Goal: Transaction & Acquisition: Purchase product/service

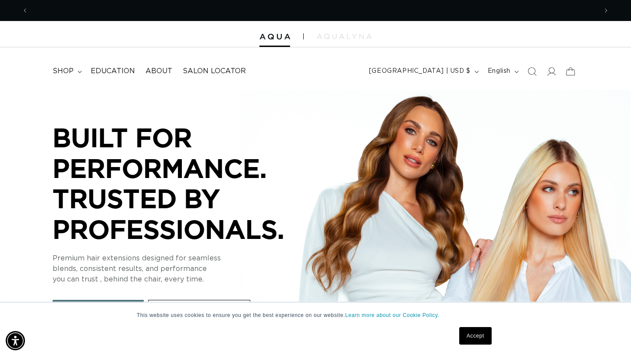
scroll to position [0, 1137]
click at [551, 73] on icon at bounding box center [550, 71] width 9 height 9
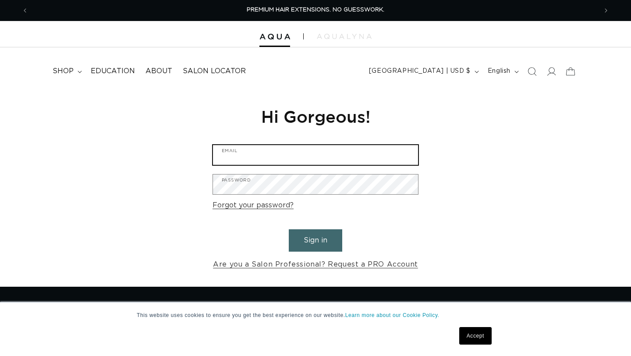
click at [309, 153] on input "Email" at bounding box center [315, 155] width 205 height 20
click at [304, 160] on input "Email" at bounding box center [315, 155] width 205 height 20
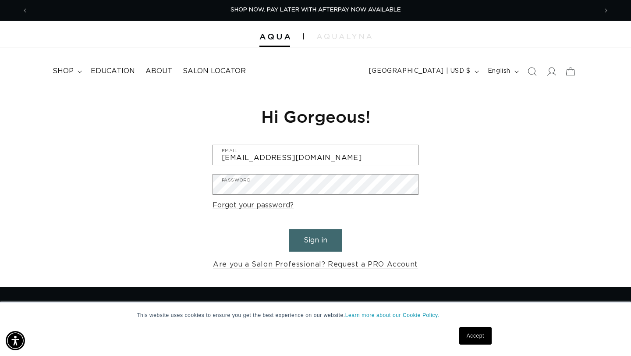
click at [298, 195] on form "kayleigh_buchholzz@aol.com Email Password Forgot your password? Sign in Are you…" at bounding box center [316, 208] width 206 height 126
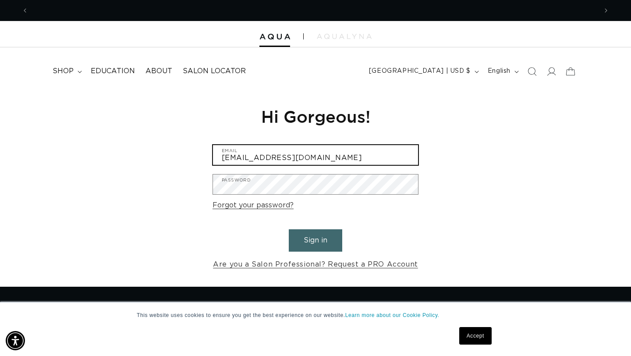
click at [292, 158] on input "kayleigh_buchholzz@aol.com" at bounding box center [315, 155] width 205 height 20
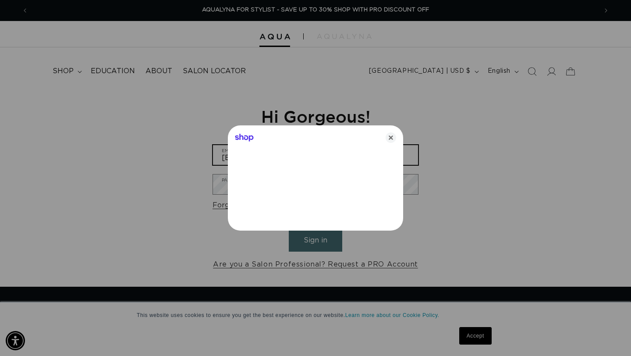
type input "kayleigh_buchholz@aol.com"
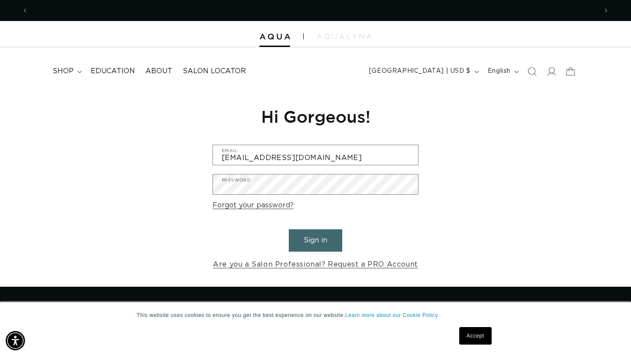
scroll to position [0, 0]
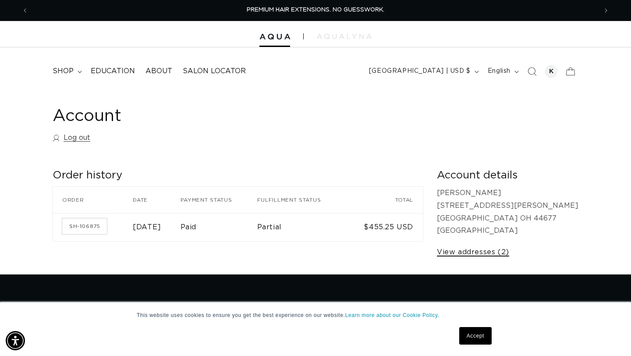
click at [509, 252] on link "View addresses (2)" at bounding box center [473, 252] width 72 height 13
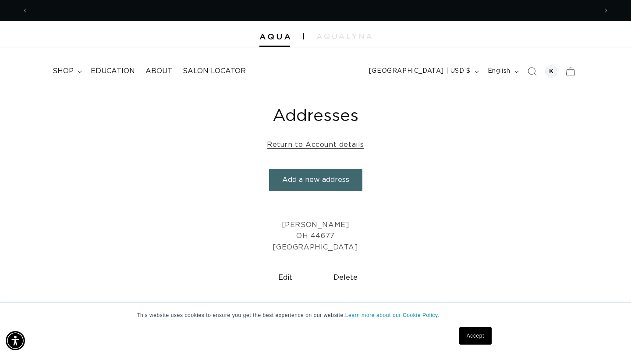
scroll to position [0, 569]
click at [330, 179] on button "Add a new address" at bounding box center [315, 180] width 93 height 22
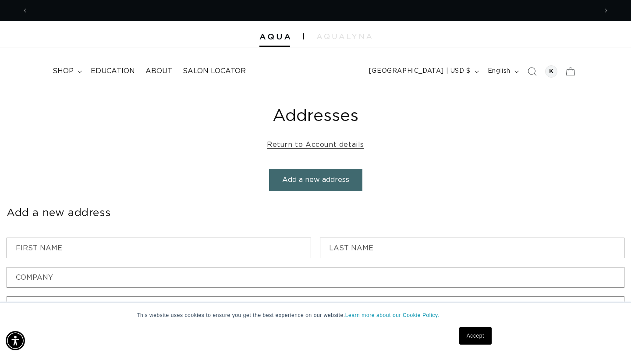
scroll to position [0, 1137]
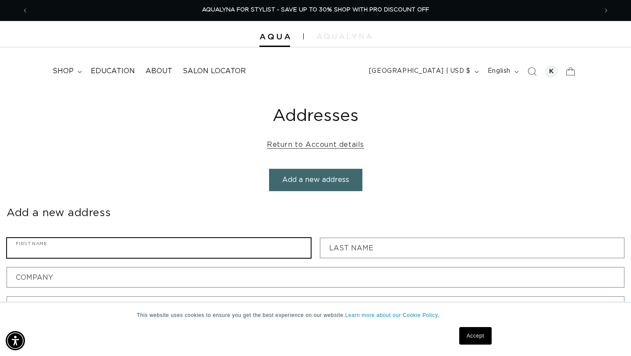
click at [216, 249] on input "First name" at bounding box center [159, 248] width 304 height 20
type input "Kayleigh"
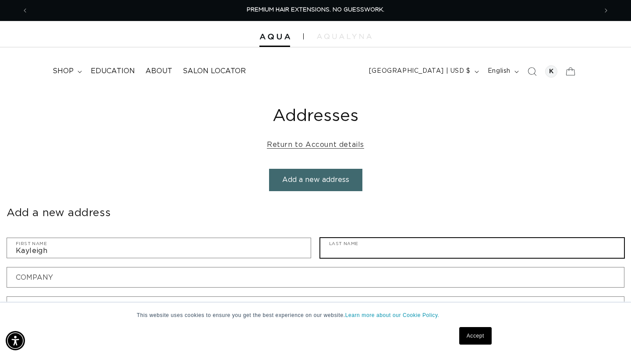
click at [354, 244] on input "Last name" at bounding box center [472, 248] width 304 height 20
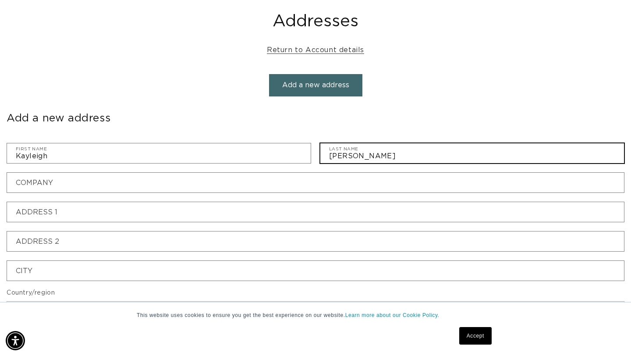
scroll to position [96, 0]
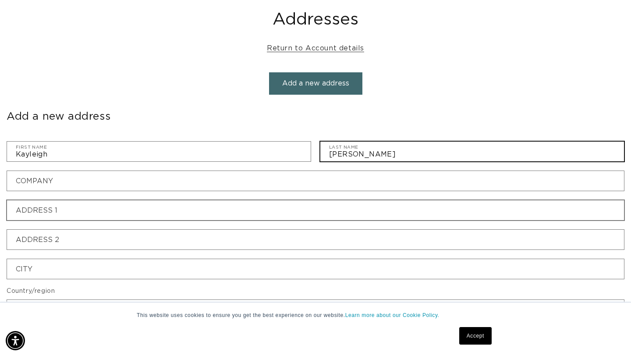
type input "Ulrich"
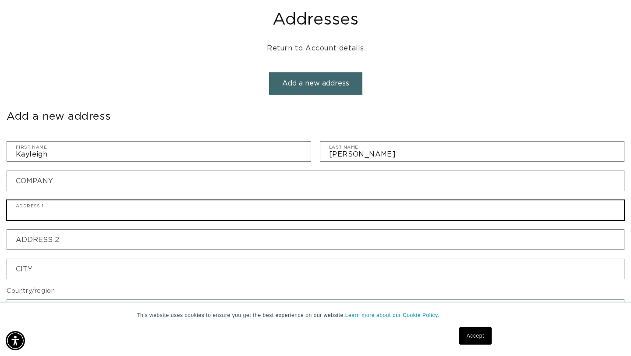
click at [246, 205] on input "Address 1" at bounding box center [315, 210] width 617 height 20
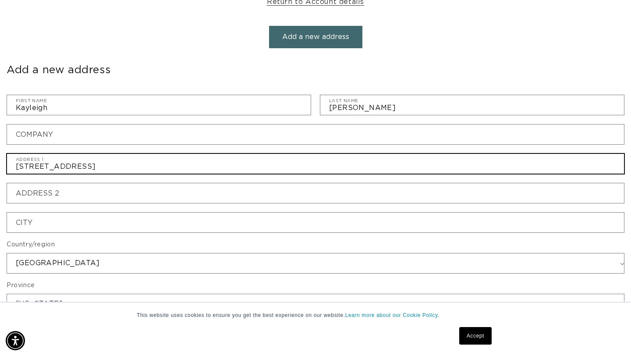
scroll to position [164, 0]
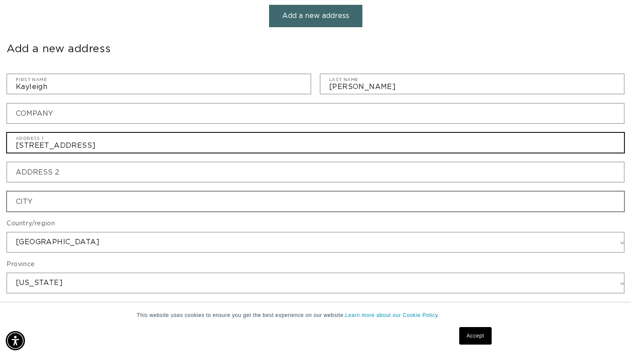
type input "3978 Mechanicsburg Rd"
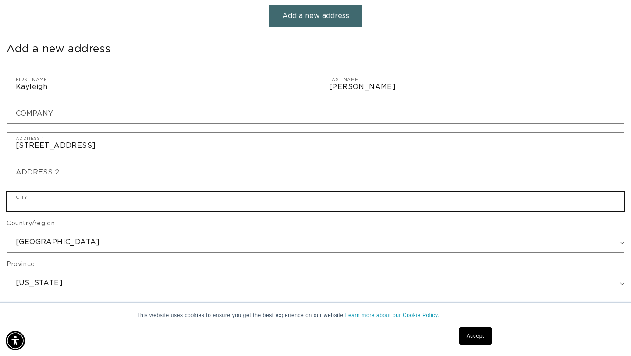
click at [223, 200] on input "City" at bounding box center [315, 201] width 617 height 20
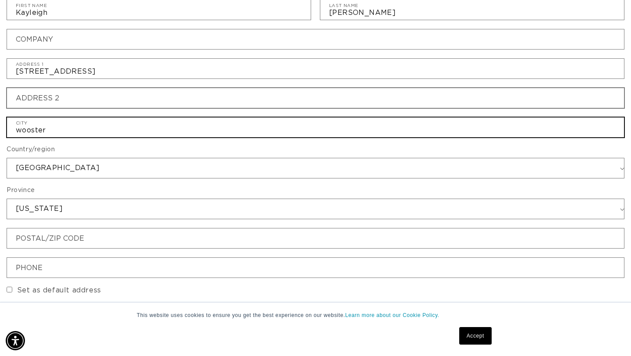
scroll to position [240, 0]
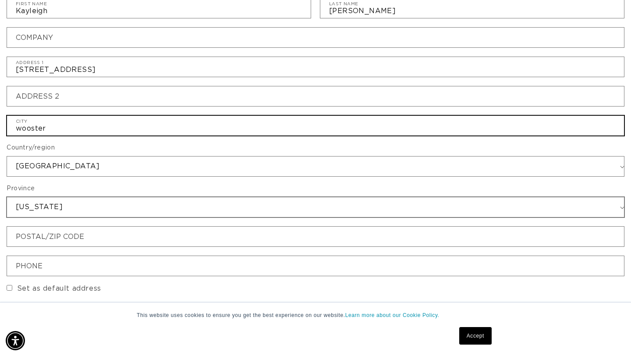
type input "wooster"
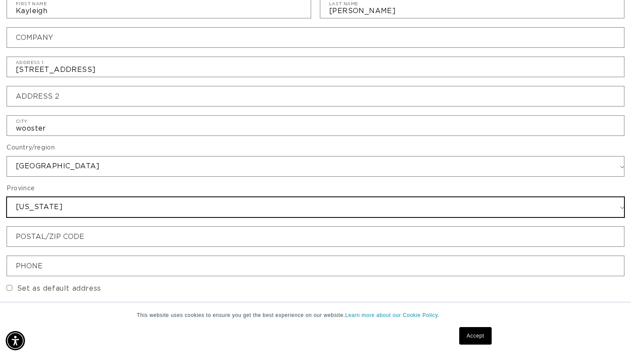
click at [205, 210] on select "Alabama Alaska American Samoa Arizona Arkansas Armed Forces Americas Armed Forc…" at bounding box center [315, 207] width 617 height 20
select select "Ohio"
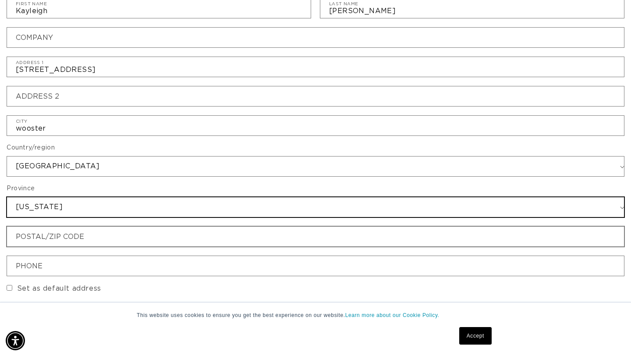
scroll to position [0, 569]
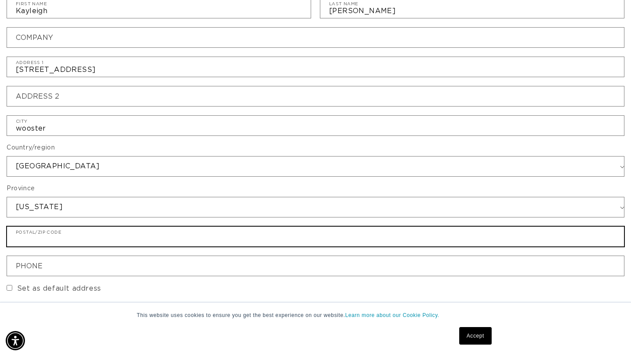
click at [99, 242] on input "Postal/ZIP code" at bounding box center [315, 237] width 617 height 20
type input "44691"
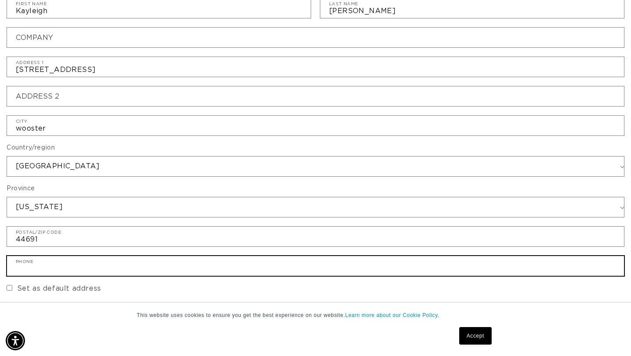
click at [91, 269] on input "Phone" at bounding box center [315, 266] width 617 height 20
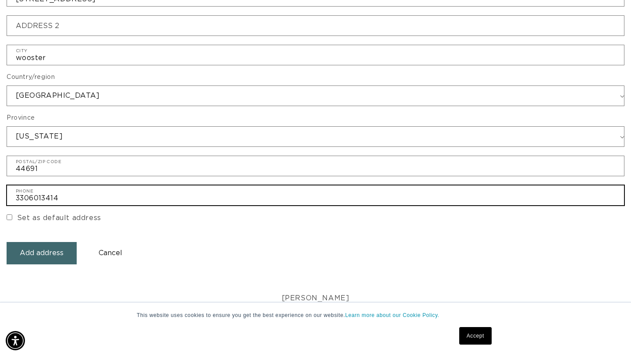
scroll to position [311, 0]
type input "3306013414"
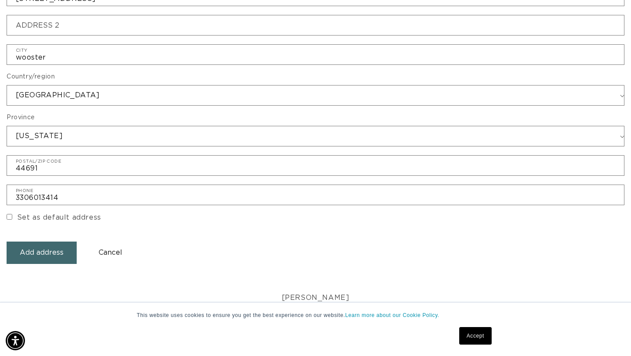
click at [8, 217] on input "Set as default address" at bounding box center [10, 217] width 6 height 6
checkbox input "true"
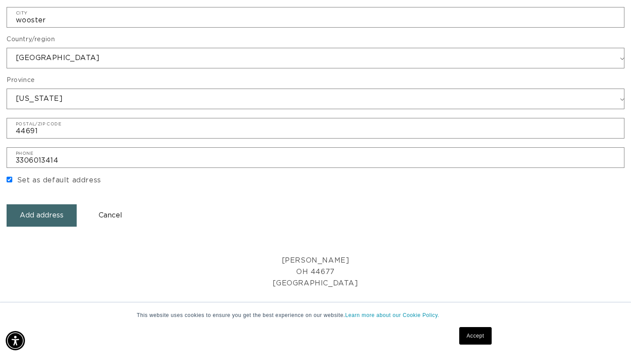
scroll to position [0, 0]
click at [46, 219] on button "Add address" at bounding box center [42, 215] width 70 height 22
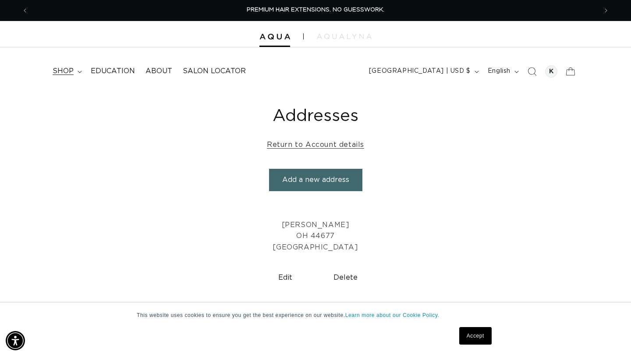
click at [73, 71] on summary "shop" at bounding box center [66, 71] width 38 height 20
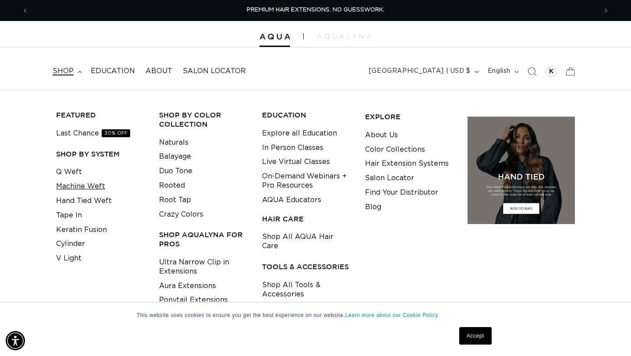
click at [74, 187] on link "Machine Weft" at bounding box center [80, 186] width 49 height 14
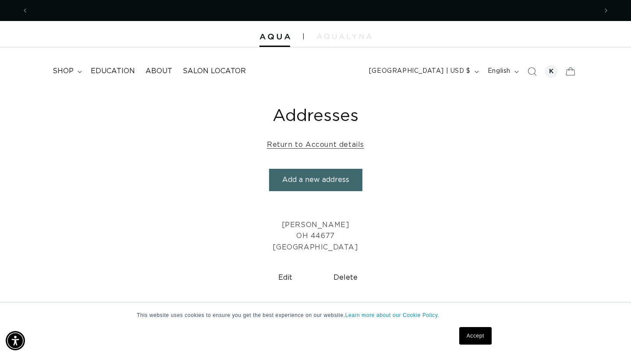
scroll to position [0, 1137]
click at [74, 67] on summary "shop" at bounding box center [66, 71] width 38 height 20
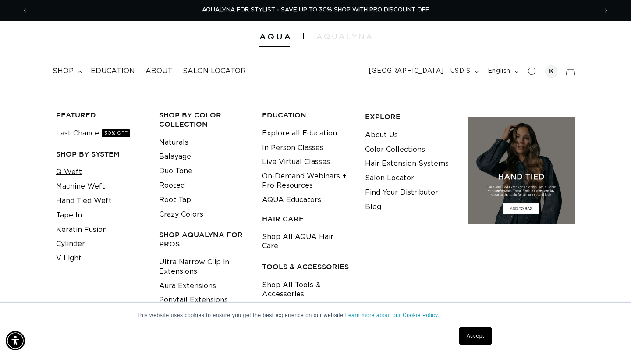
click at [73, 174] on link "Q Weft" at bounding box center [69, 172] width 26 height 14
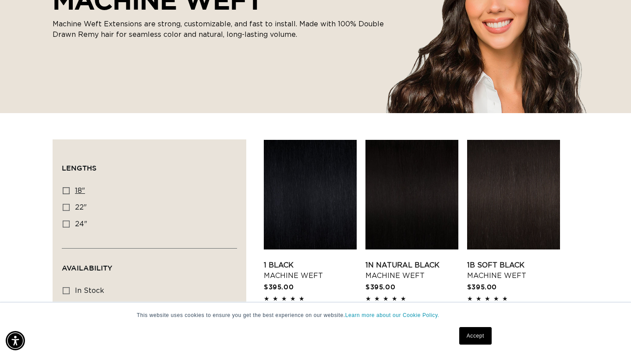
scroll to position [0, 569]
click at [66, 189] on icon at bounding box center [66, 190] width 7 height 7
click at [66, 189] on input "18" 18" (41 products)" at bounding box center [66, 190] width 7 height 7
checkbox input "true"
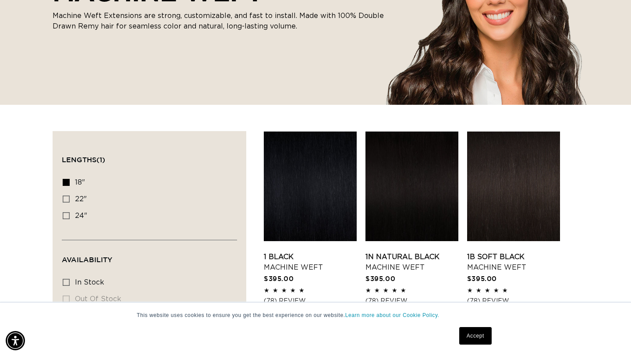
scroll to position [202, 0]
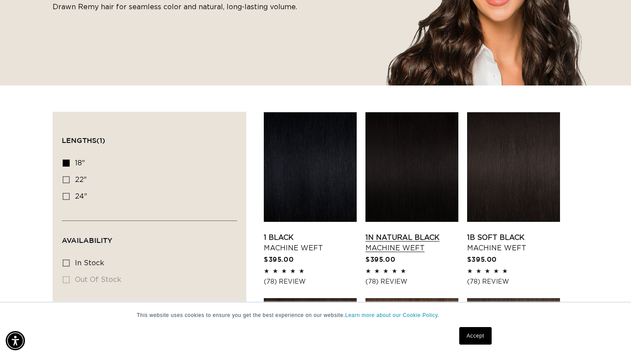
click at [385, 239] on link "1N Natural Black Machine Weft" at bounding box center [411, 242] width 93 height 21
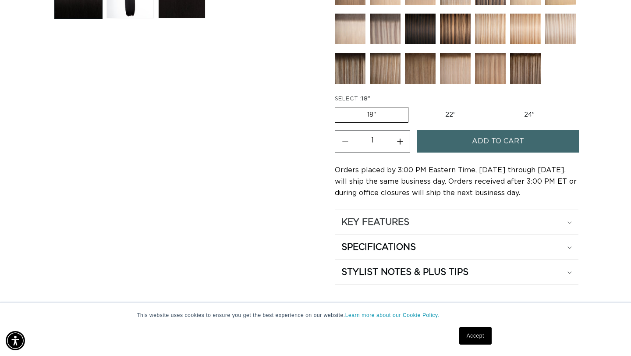
scroll to position [0, 1137]
click at [389, 227] on h2 "KEY FEATURES" at bounding box center [375, 221] width 68 height 11
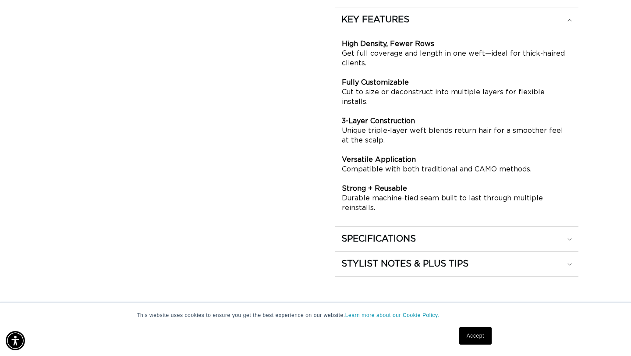
scroll to position [623, 0]
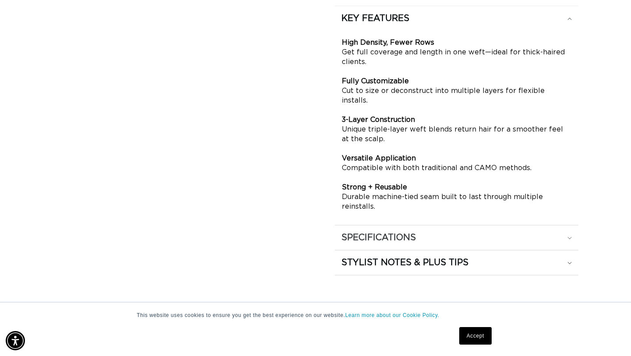
click at [391, 24] on h2 "SPECIFICATIONS" at bounding box center [375, 18] width 68 height 11
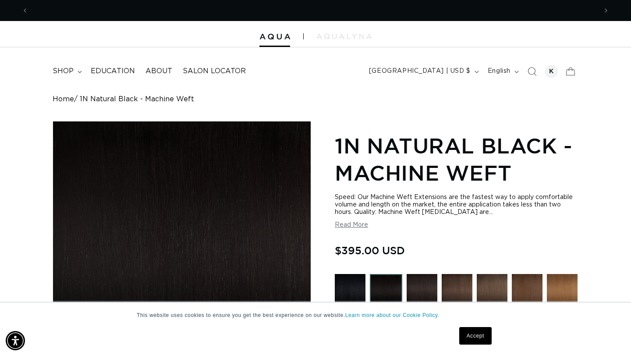
scroll to position [0, 0]
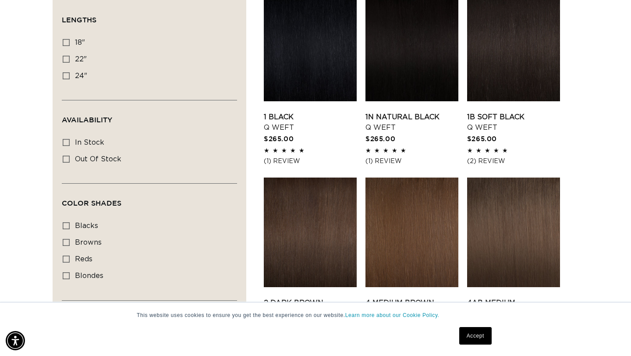
scroll to position [323, 0]
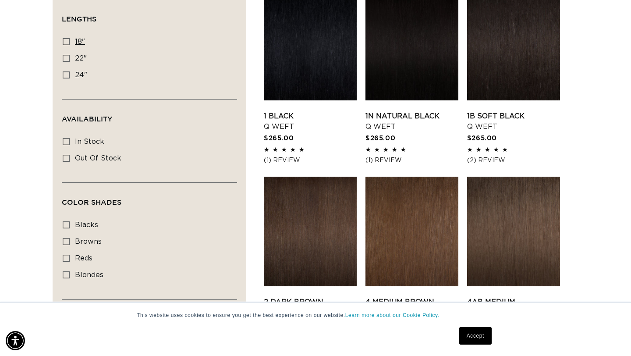
click at [68, 44] on icon at bounding box center [66, 41] width 7 height 7
click at [68, 44] on input "18" 18" (5 products)" at bounding box center [66, 41] width 7 height 7
checkbox input "true"
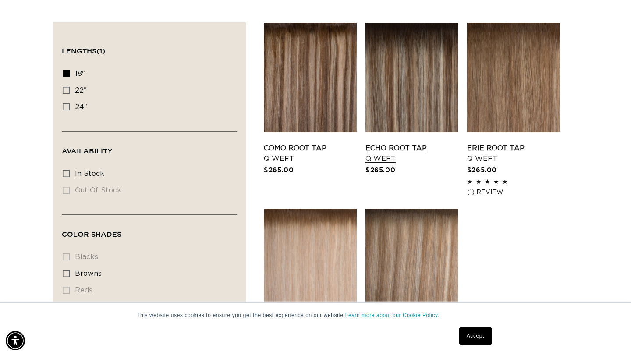
scroll to position [278, 0]
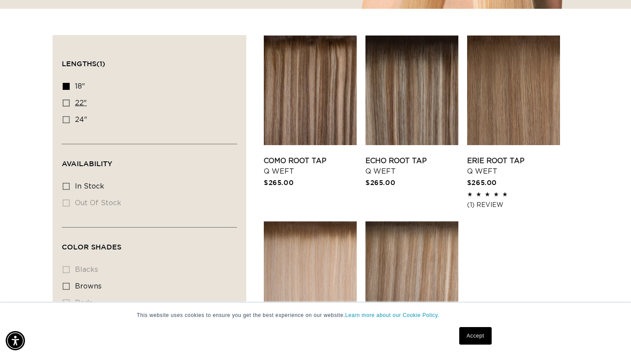
click at [68, 106] on icon at bounding box center [66, 102] width 7 height 7
click at [68, 106] on input "22" 22" (5 products)" at bounding box center [66, 102] width 7 height 7
checkbox input "true"
click at [67, 88] on icon at bounding box center [66, 86] width 7 height 7
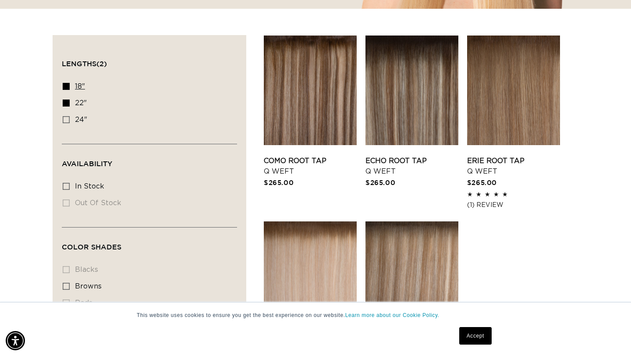
click at [67, 88] on input "18" 18" (5 products)" at bounding box center [66, 86] width 7 height 7
checkbox input "false"
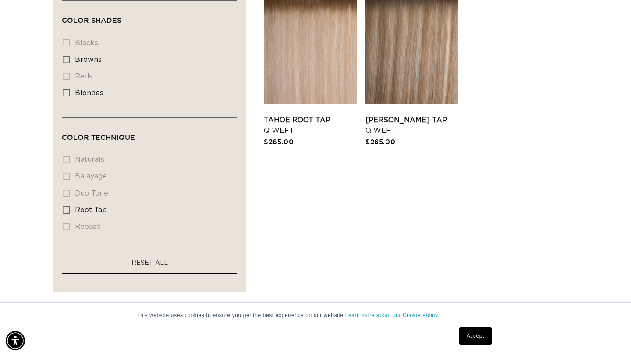
scroll to position [0, 1137]
click at [67, 165] on li "naturals naturals (0 products)" at bounding box center [147, 160] width 168 height 17
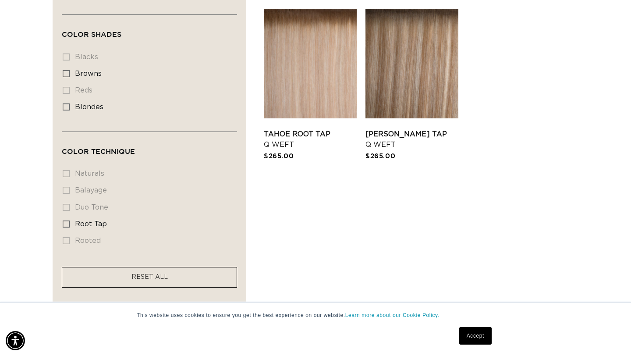
scroll to position [487, 0]
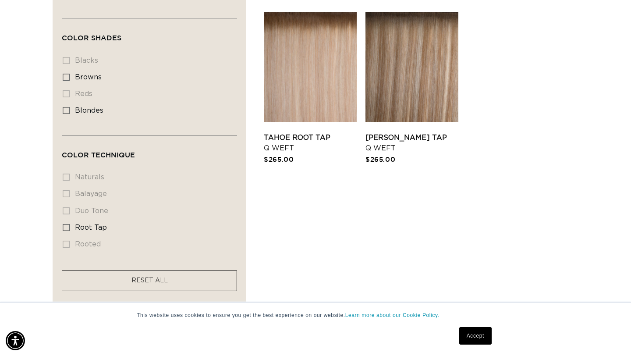
click at [127, 281] on facet-remove "RESET ALL" at bounding box center [149, 280] width 175 height 21
click at [147, 286] on link "RESET ALL" at bounding box center [149, 280] width 36 height 11
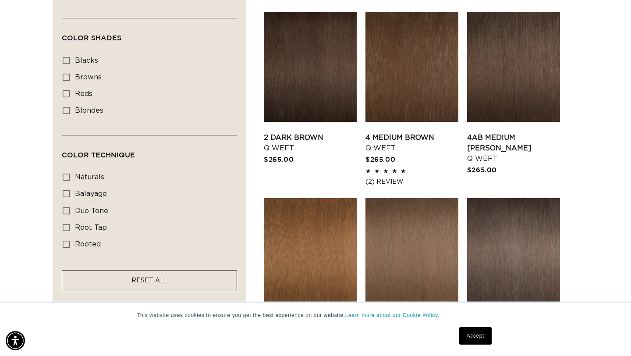
click at [147, 286] on link "RESET ALL" at bounding box center [149, 280] width 36 height 11
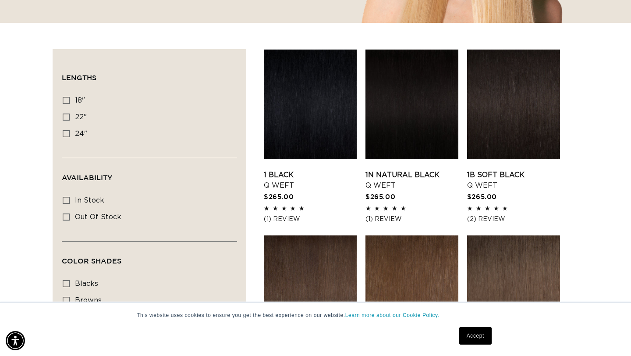
scroll to position [255, 0]
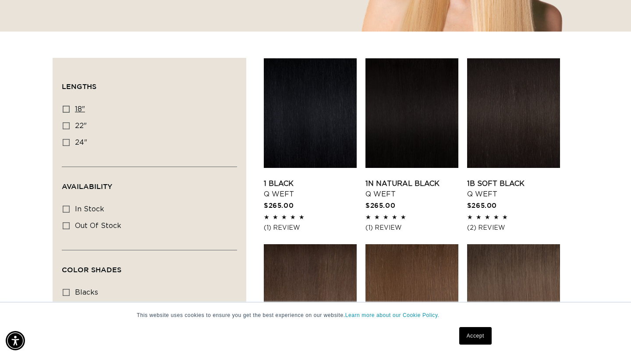
click at [65, 110] on icon at bounding box center [66, 109] width 7 height 7
click at [65, 110] on input "18" 18" (5 products)" at bounding box center [66, 109] width 7 height 7
checkbox input "true"
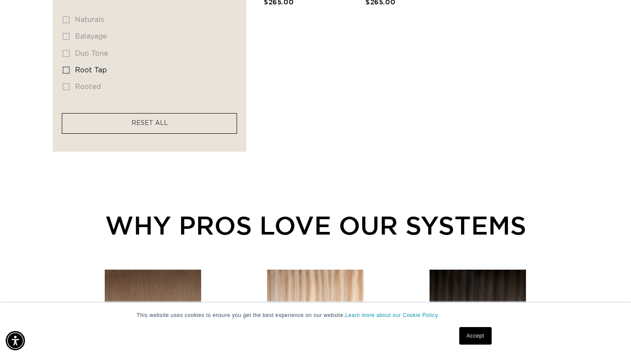
scroll to position [650, 0]
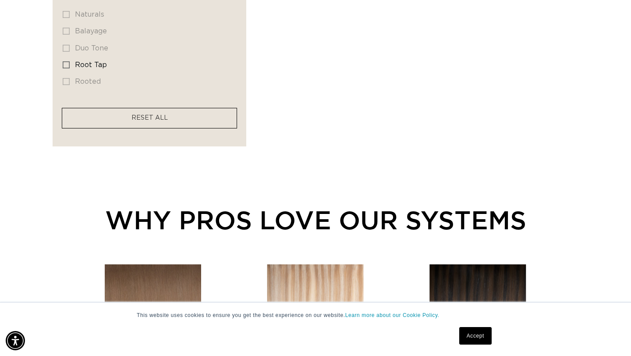
click at [175, 121] on facet-remove "RESET ALL" at bounding box center [149, 118] width 175 height 21
click at [154, 119] on span "RESET ALL" at bounding box center [149, 118] width 36 height 6
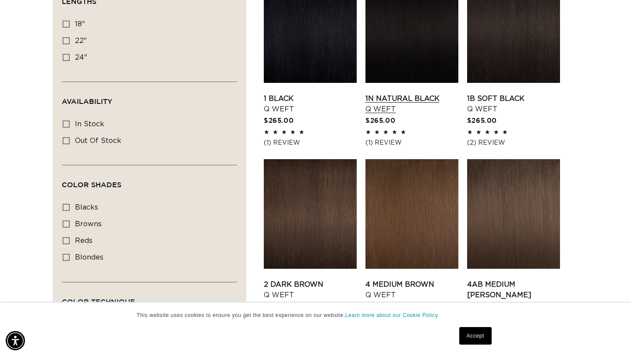
click at [386, 99] on link "1N Natural Black Q Weft" at bounding box center [411, 103] width 93 height 21
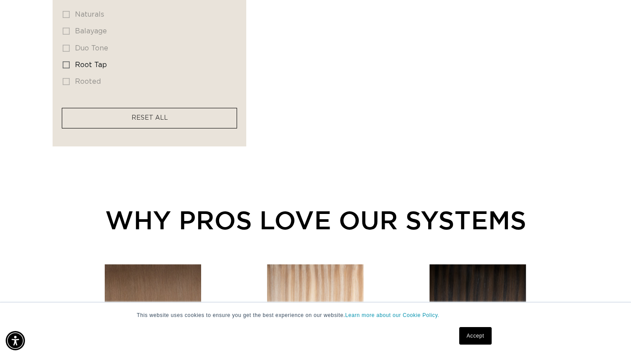
scroll to position [0, 569]
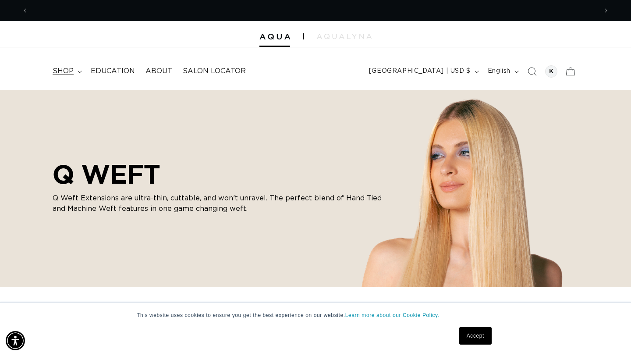
scroll to position [0, 1137]
click at [77, 67] on summary "shop" at bounding box center [66, 71] width 38 height 20
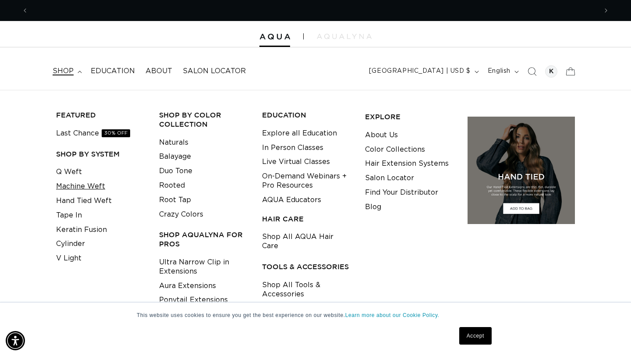
scroll to position [0, 0]
click at [74, 184] on link "Machine Weft" at bounding box center [80, 186] width 49 height 14
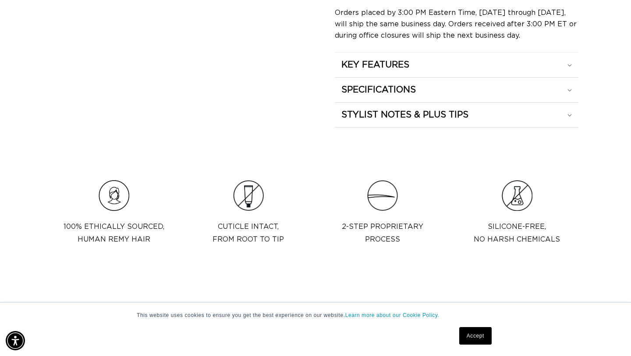
scroll to position [597, 0]
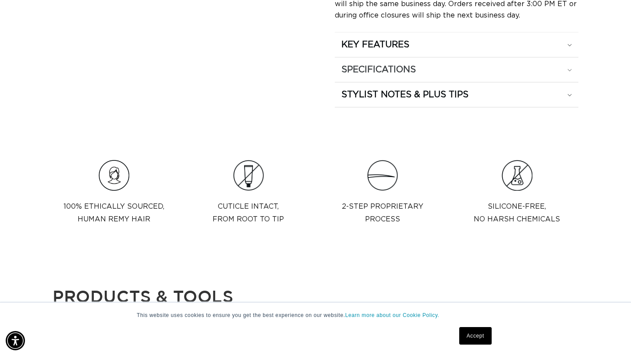
click at [422, 50] on div "SPECIFICATIONS" at bounding box center [456, 44] width 230 height 11
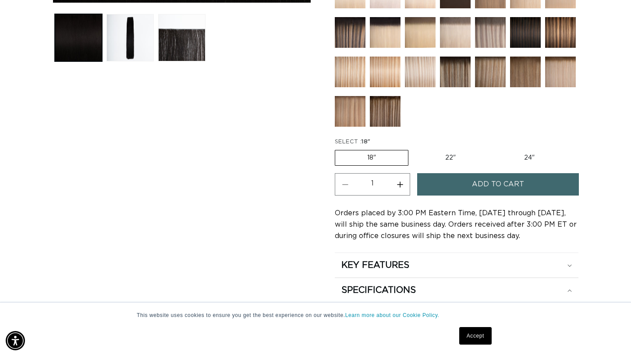
scroll to position [383, 0]
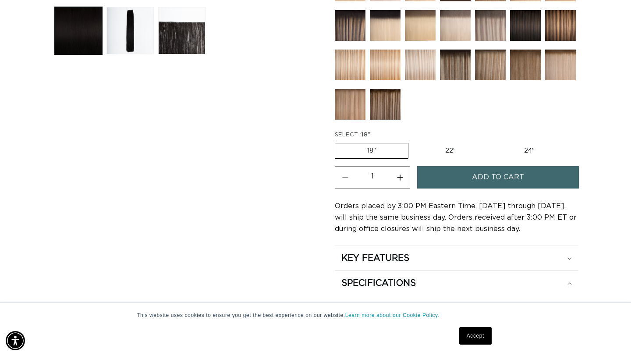
click at [457, 148] on label "22" Variant sold out or unavailable" at bounding box center [450, 150] width 74 height 15
click at [413, 142] on input "22" Variant sold out or unavailable" at bounding box center [413, 141] width 0 height 0
radio input "true"
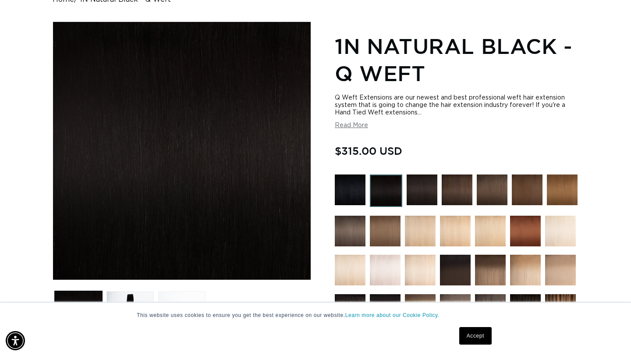
scroll to position [0, 1137]
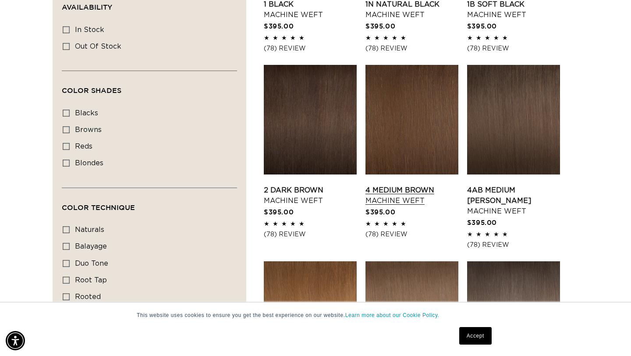
scroll to position [0, 569]
click at [281, 196] on link "2 Dark Brown Machine Weft" at bounding box center [310, 195] width 93 height 21
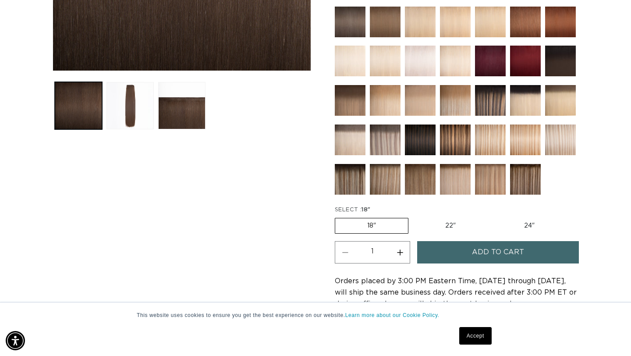
scroll to position [397, 0]
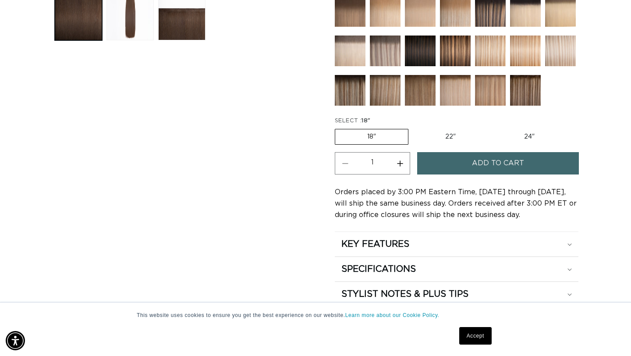
click at [446, 141] on label "22" Variant sold out or unavailable" at bounding box center [450, 136] width 74 height 15
click at [413, 128] on input "22" Variant sold out or unavailable" at bounding box center [413, 127] width 0 height 0
radio input "true"
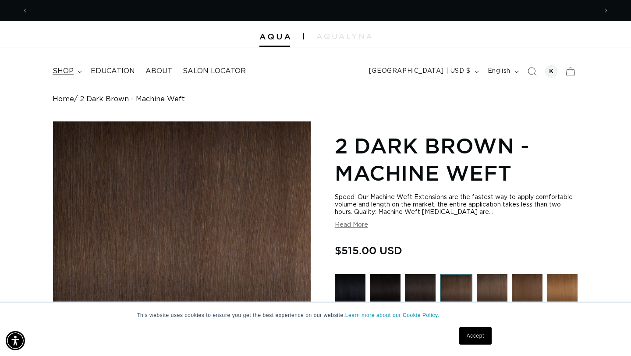
scroll to position [0, 569]
click at [65, 72] on span "shop" at bounding box center [63, 71] width 21 height 9
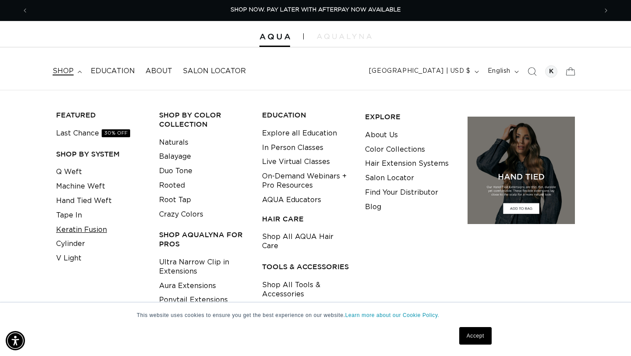
click at [68, 229] on link "Keratin Fusion" at bounding box center [81, 230] width 51 height 14
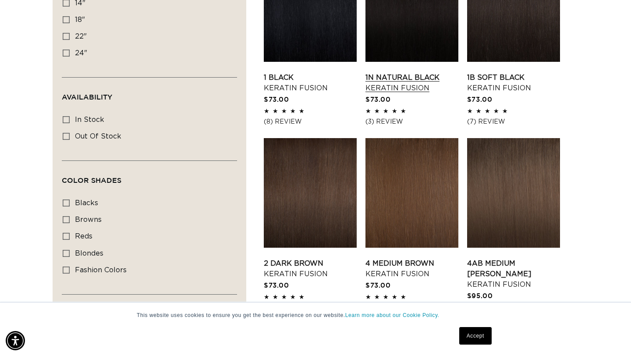
click at [391, 84] on link "1N Natural Black Keratin Fusion" at bounding box center [411, 82] width 93 height 21
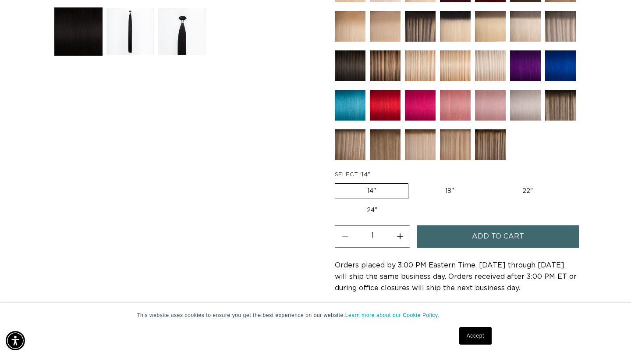
scroll to position [0, 1137]
click at [454, 188] on label "18" Variant sold out or unavailable" at bounding box center [449, 191] width 73 height 15
click at [413, 182] on input "18" Variant sold out or unavailable" at bounding box center [413, 181] width 0 height 0
radio input "true"
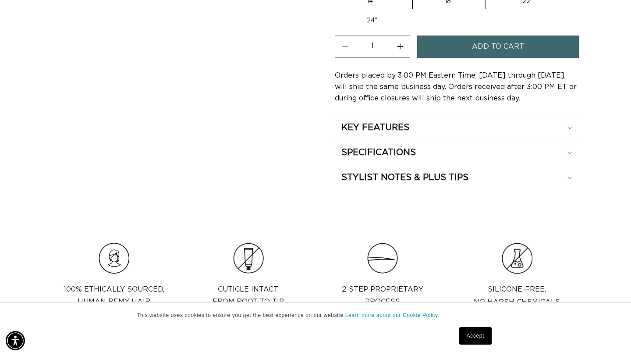
scroll to position [581, 0]
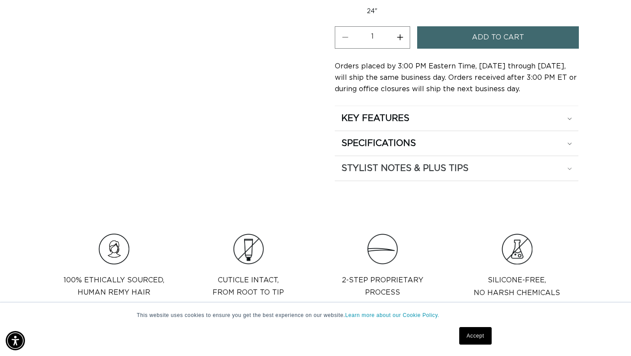
click at [453, 131] on summary "STYLIST NOTES & PLUS TIPS" at bounding box center [457, 118] width 244 height 25
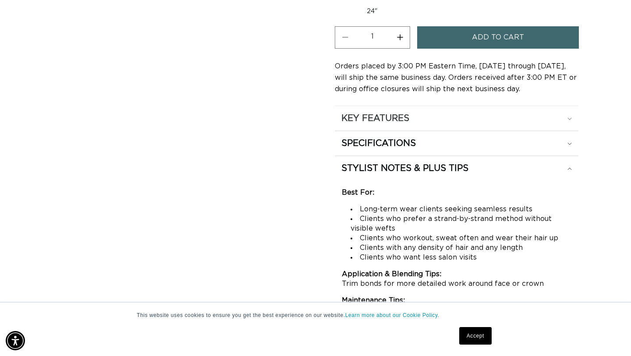
click at [450, 120] on div "KEY FEATURES" at bounding box center [456, 118] width 230 height 11
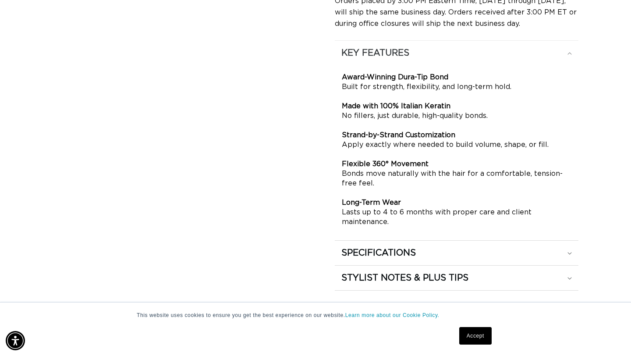
scroll to position [649, 0]
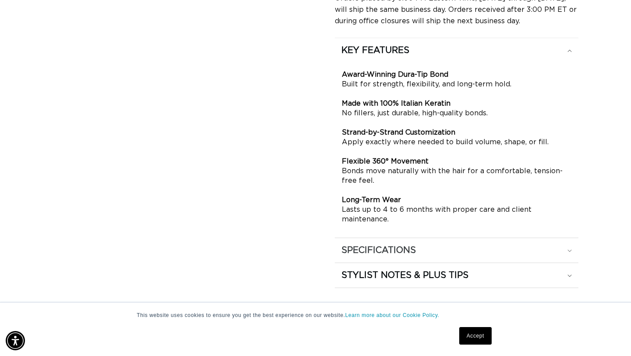
click at [428, 56] on div "SPECIFICATIONS" at bounding box center [456, 50] width 230 height 11
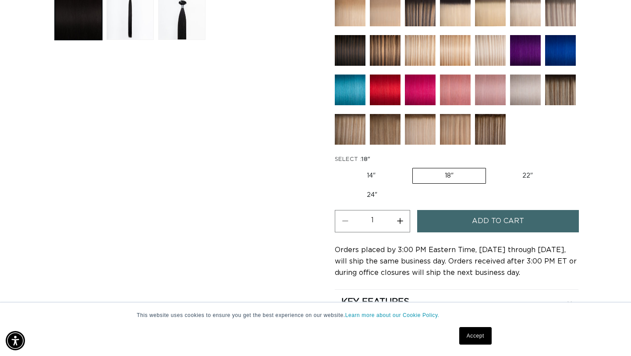
scroll to position [0, 569]
click at [521, 178] on label "22" Variant sold out or unavailable" at bounding box center [527, 175] width 74 height 15
click at [491, 167] on input "22" Variant sold out or unavailable" at bounding box center [490, 166] width 0 height 0
radio input "true"
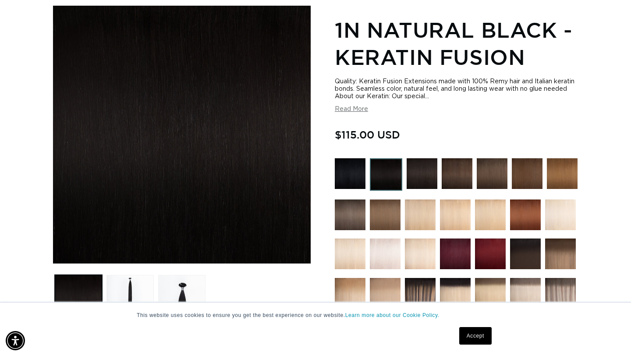
scroll to position [0, 1137]
